Goal: Task Accomplishment & Management: Use online tool/utility

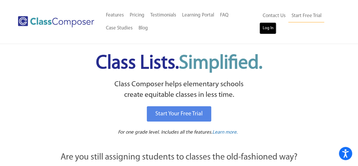
click at [264, 29] on link "Log In" at bounding box center [267, 28] width 17 height 12
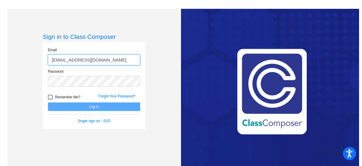
type input "[EMAIL_ADDRESS][DOMAIN_NAME]"
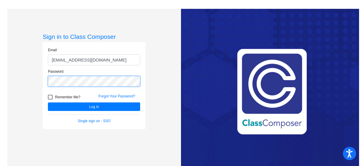
click at [48, 102] on button "Log In" at bounding box center [94, 106] width 92 height 9
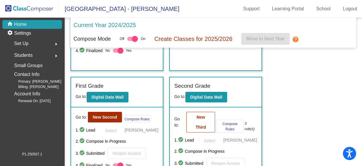
scroll to position [99, 0]
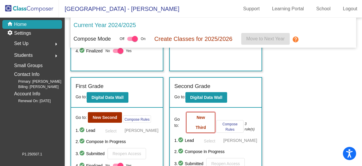
click at [205, 122] on button "New Third" at bounding box center [200, 122] width 29 height 21
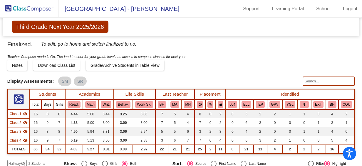
click at [35, 9] on img at bounding box center [29, 8] width 59 height 17
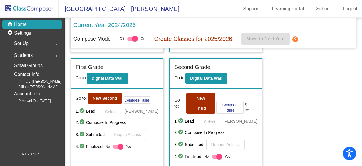
scroll to position [119, 0]
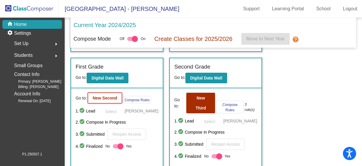
click at [107, 103] on button "New Second" at bounding box center [105, 98] width 34 height 11
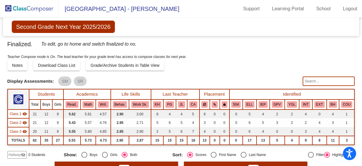
click at [318, 81] on input "text" at bounding box center [329, 80] width 52 height 9
type input "f"
type input "[PERSON_NAME]"
click at [37, 9] on img at bounding box center [29, 8] width 59 height 17
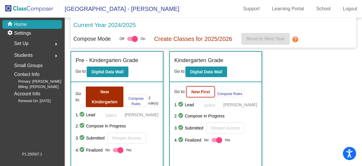
click at [196, 91] on b "New First" at bounding box center [200, 91] width 19 height 5
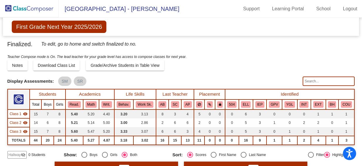
click at [313, 81] on input "text" at bounding box center [329, 80] width 52 height 9
type input "l"
